Goal: Information Seeking & Learning: Learn about a topic

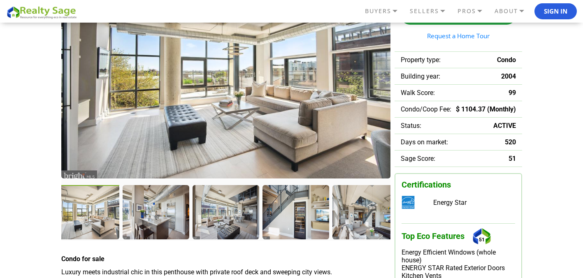
click at [177, 114] on img at bounding box center [225, 72] width 329 height 212
click at [95, 227] on div at bounding box center [87, 213] width 68 height 56
click at [145, 112] on img at bounding box center [225, 72] width 329 height 212
click at [144, 216] on div at bounding box center [157, 213] width 68 height 56
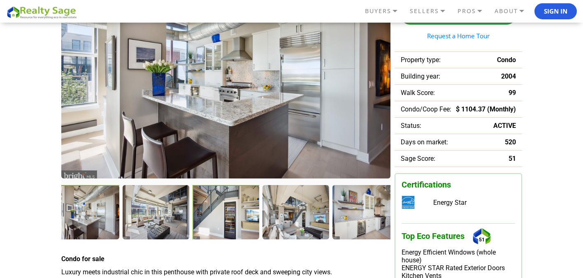
click at [224, 214] on div at bounding box center [227, 213] width 68 height 56
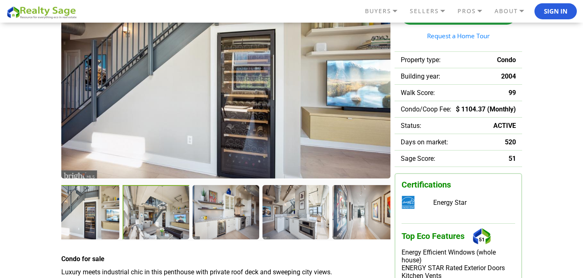
click at [168, 215] on div at bounding box center [157, 213] width 68 height 56
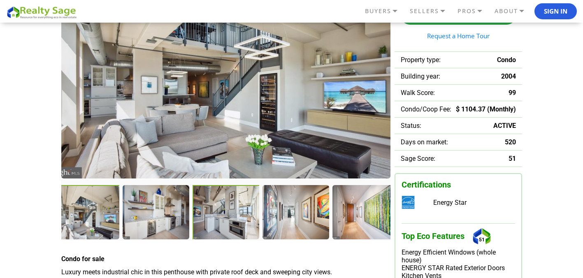
click at [220, 221] on div at bounding box center [227, 213] width 68 height 56
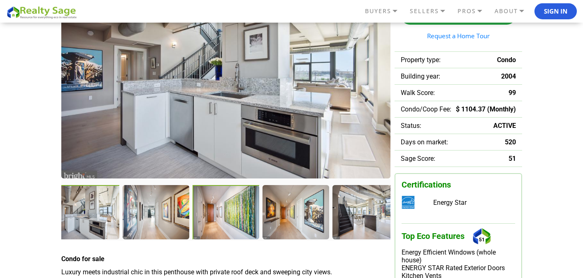
click at [237, 221] on div at bounding box center [227, 213] width 68 height 56
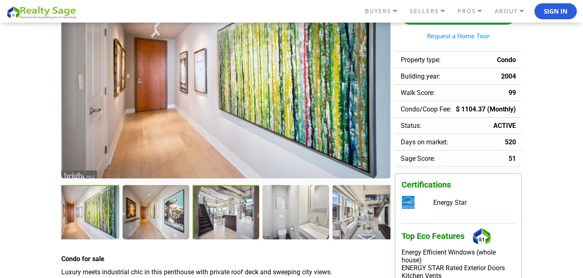
click at [237, 221] on div at bounding box center [226, 212] width 67 height 55
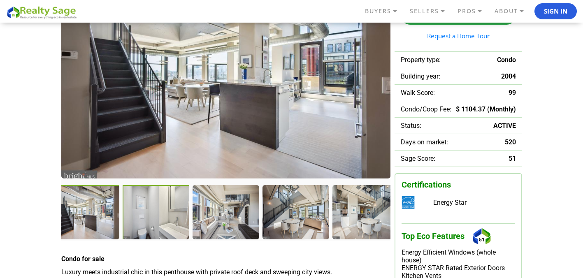
click at [156, 223] on div at bounding box center [157, 213] width 68 height 56
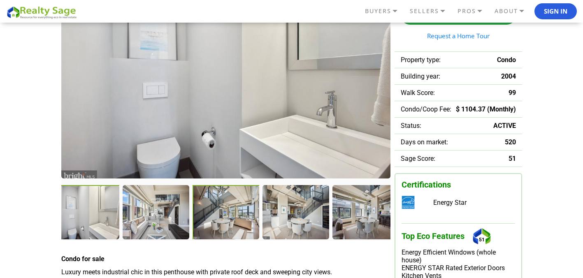
click at [214, 219] on div at bounding box center [227, 213] width 68 height 56
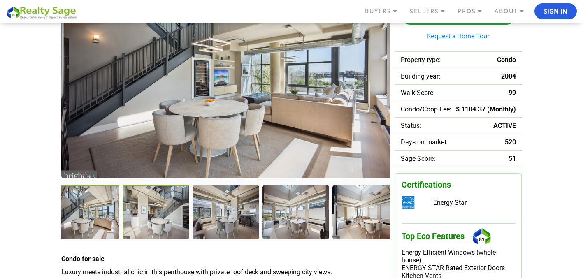
click at [144, 220] on div at bounding box center [157, 213] width 68 height 56
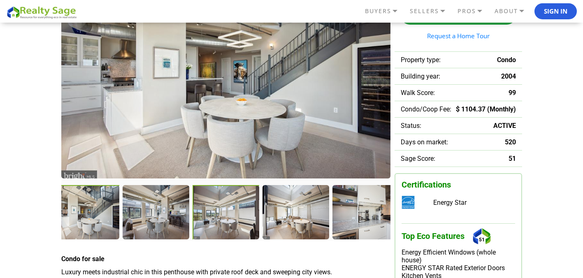
click at [212, 221] on div at bounding box center [227, 213] width 68 height 56
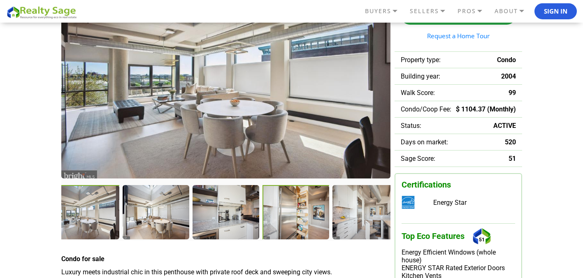
click at [283, 223] on div at bounding box center [297, 213] width 68 height 56
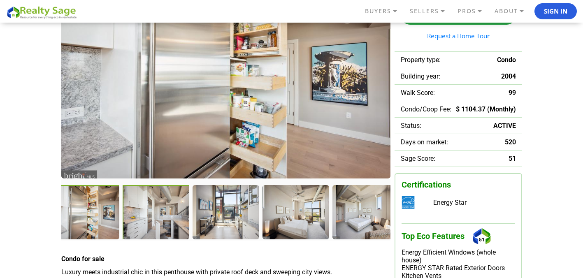
click at [171, 217] on div at bounding box center [157, 213] width 68 height 56
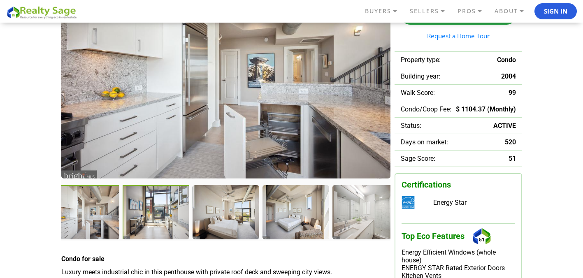
click at [171, 217] on div at bounding box center [156, 212] width 67 height 55
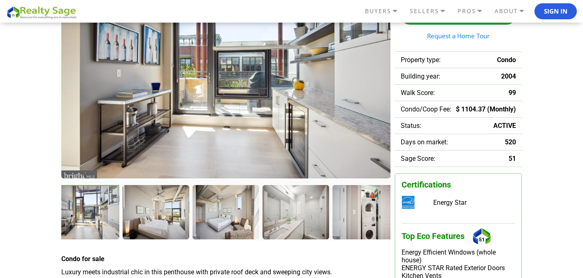
click at [171, 217] on div at bounding box center [156, 212] width 66 height 54
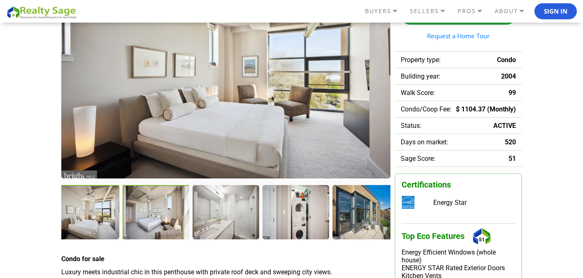
click at [171, 217] on div at bounding box center [156, 212] width 67 height 55
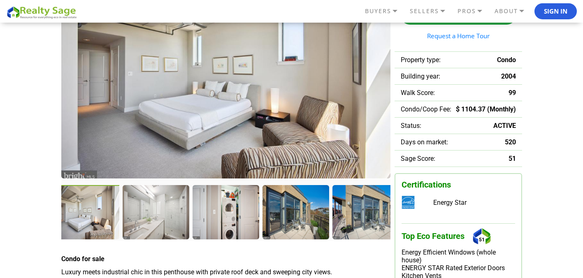
click at [171, 217] on div at bounding box center [156, 212] width 66 height 54
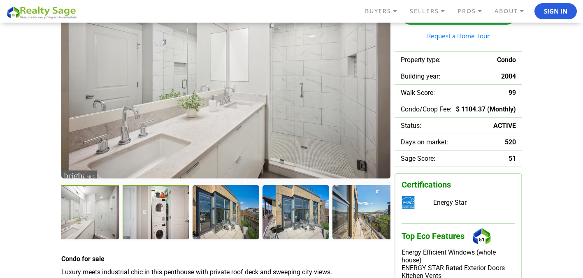
click at [171, 217] on div at bounding box center [156, 212] width 67 height 55
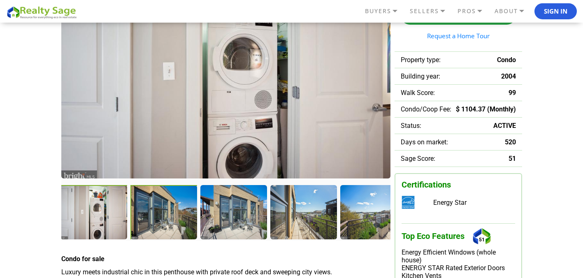
click at [171, 217] on div at bounding box center [163, 212] width 67 height 55
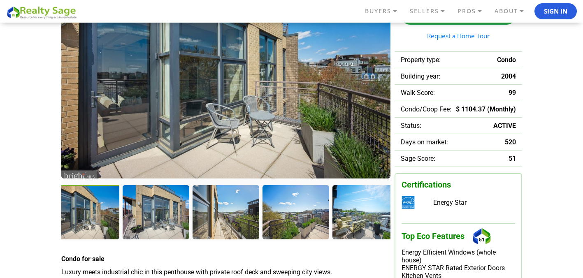
click at [171, 217] on div at bounding box center [156, 212] width 66 height 54
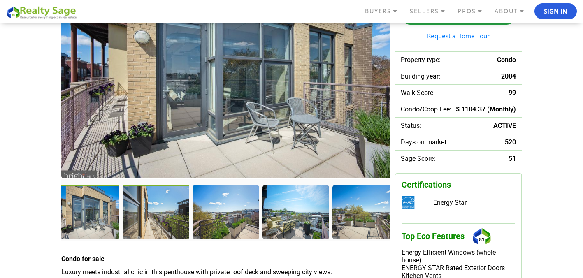
click at [171, 217] on div at bounding box center [156, 212] width 67 height 55
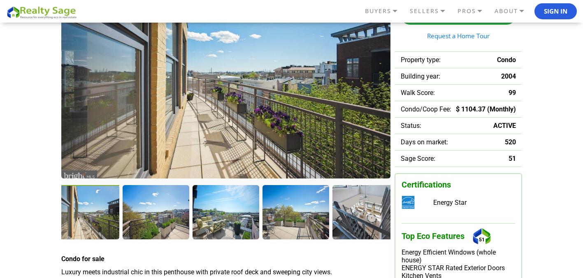
click at [171, 217] on div at bounding box center [156, 212] width 66 height 54
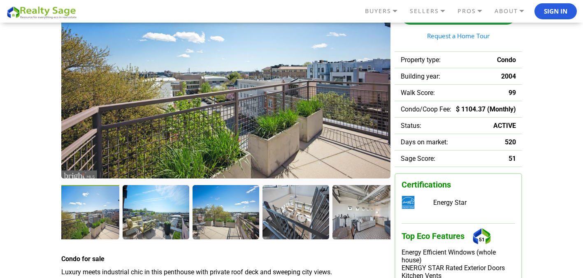
click at [171, 217] on div at bounding box center [156, 212] width 66 height 54
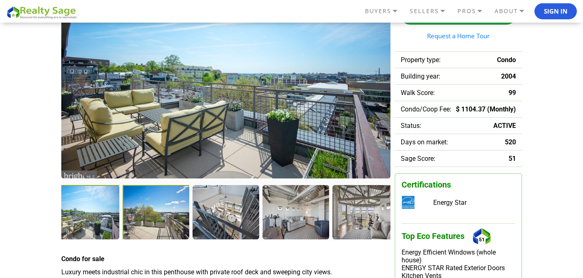
click at [171, 217] on div at bounding box center [156, 212] width 67 height 55
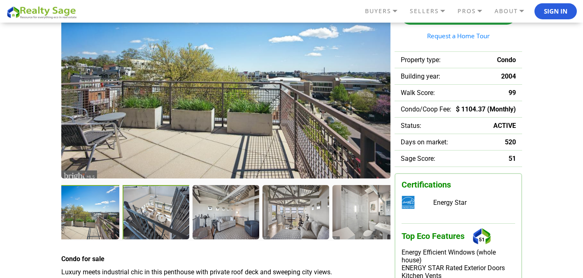
click at [171, 217] on div at bounding box center [156, 212] width 67 height 55
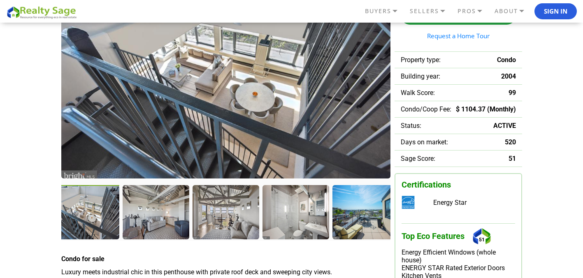
click at [171, 217] on div at bounding box center [156, 212] width 66 height 54
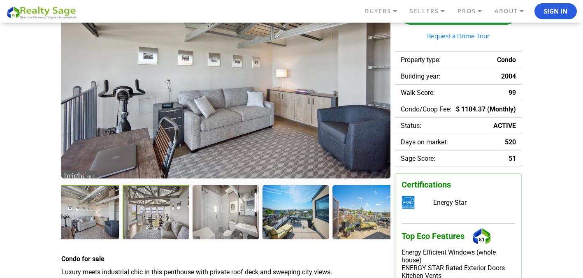
click at [171, 217] on div at bounding box center [156, 212] width 67 height 55
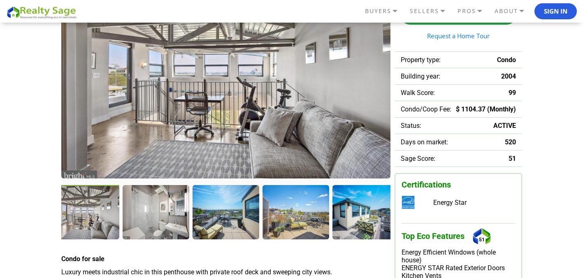
click at [171, 217] on div at bounding box center [156, 212] width 66 height 54
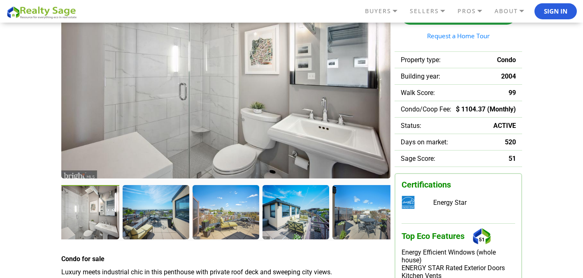
click at [79, 209] on div at bounding box center [87, 213] width 68 height 56
click at [161, 219] on div at bounding box center [157, 213] width 68 height 56
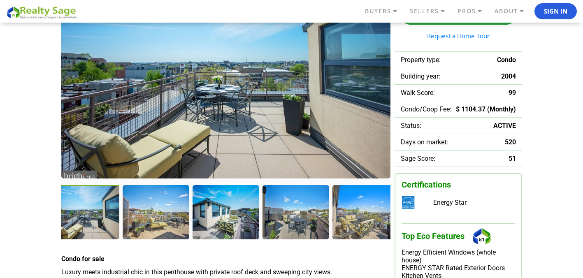
click at [161, 219] on div at bounding box center [156, 212] width 66 height 54
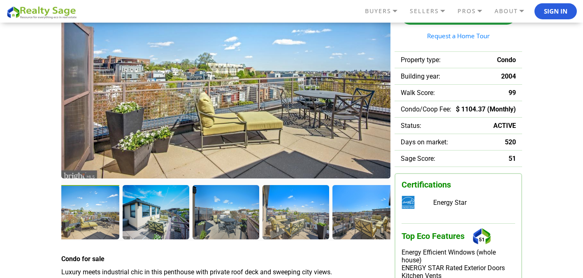
click at [161, 219] on div at bounding box center [156, 212] width 66 height 54
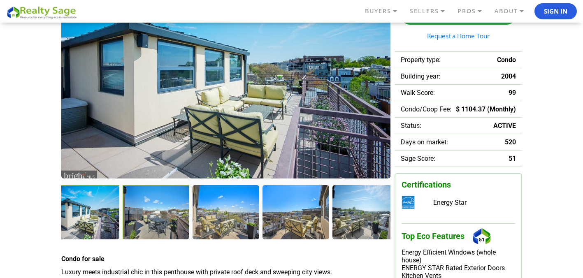
click at [161, 219] on div at bounding box center [156, 212] width 67 height 55
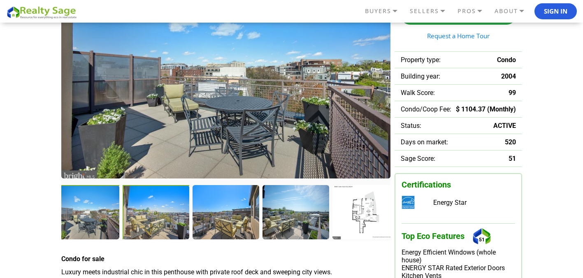
click at [161, 219] on div at bounding box center [156, 212] width 67 height 55
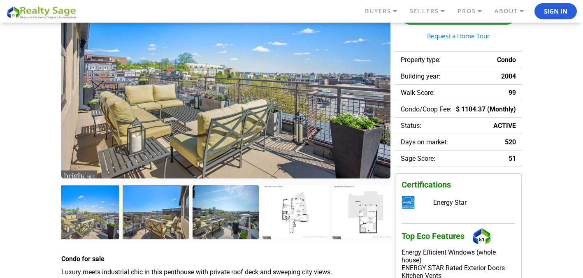
click at [161, 219] on div at bounding box center [156, 212] width 67 height 55
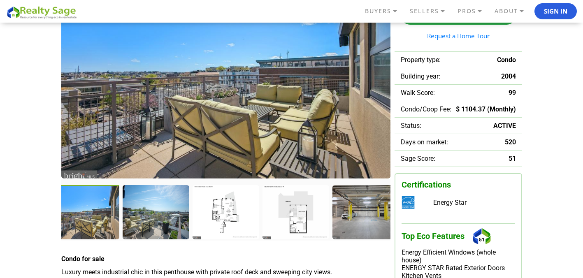
click at [161, 219] on div at bounding box center [156, 212] width 66 height 54
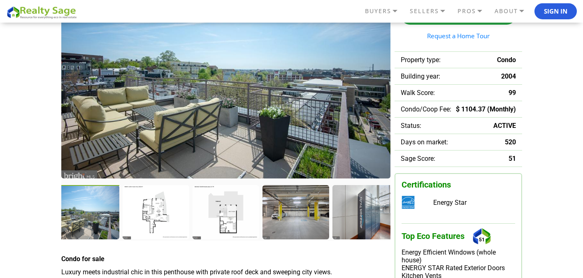
click at [161, 219] on div at bounding box center [156, 212] width 66 height 54
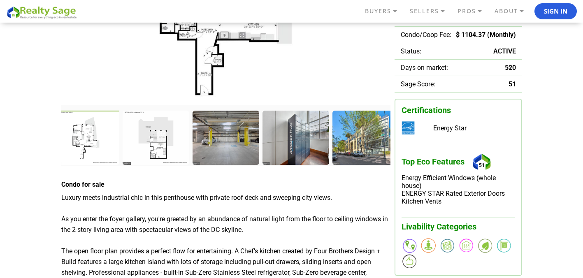
scroll to position [139, 0]
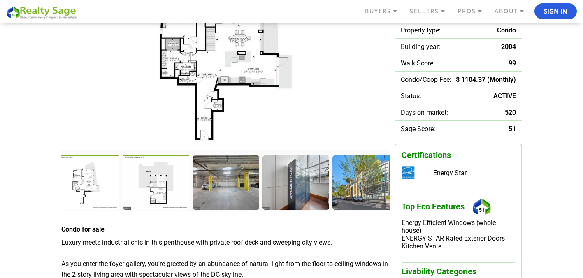
click at [162, 193] on div at bounding box center [157, 184] width 68 height 56
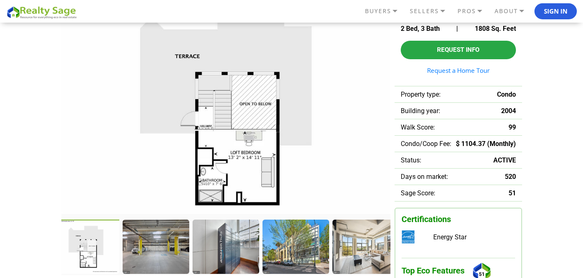
scroll to position [74, 0]
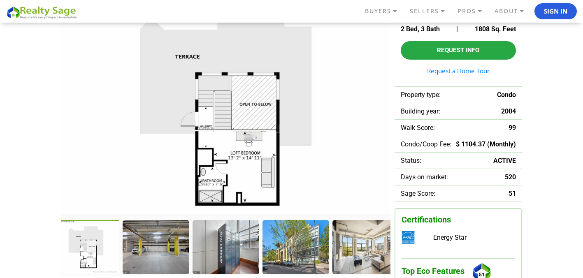
click at [82, 244] on div at bounding box center [87, 248] width 68 height 56
click at [85, 253] on div at bounding box center [87, 248] width 68 height 56
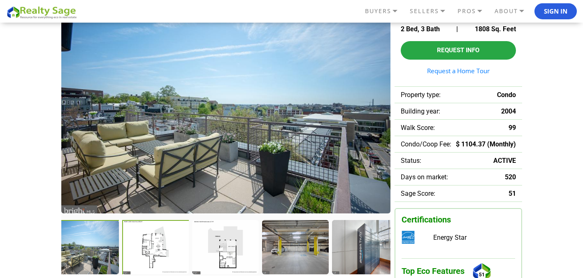
click at [162, 267] on div at bounding box center [156, 248] width 68 height 56
click at [162, 251] on div at bounding box center [157, 248] width 68 height 56
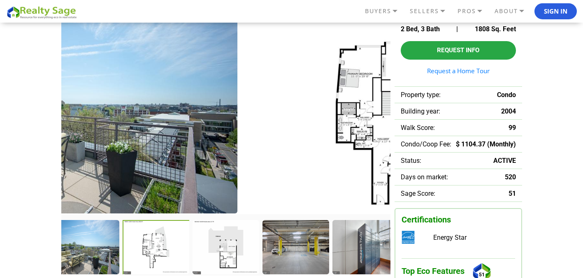
click at [162, 251] on div at bounding box center [157, 248] width 68 height 56
